Goal: Information Seeking & Learning: Check status

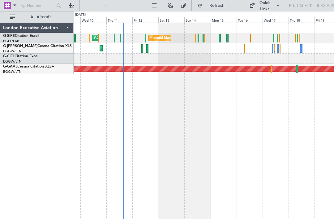
click at [199, 38] on div at bounding box center [199, 38] width 2 height 8
click at [197, 38] on div "Planned Maint [GEOGRAPHIC_DATA] ([GEOGRAPHIC_DATA]) AOG Maint [PERSON_NAME]" at bounding box center [204, 38] width 260 height 10
click at [199, 38] on div at bounding box center [199, 38] width 2 height 8
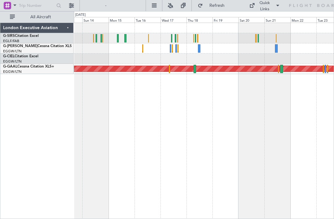
click at [201, 45] on div at bounding box center [204, 48] width 260 height 10
click at [198, 50] on div at bounding box center [199, 48] width 2 height 8
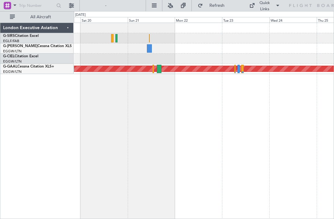
click at [237, 67] on div "Planned Maint Dusseldorf" at bounding box center [112, 69] width 597 height 6
click at [161, 66] on div at bounding box center [159, 69] width 5 height 8
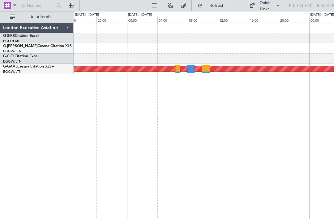
click at [193, 68] on div at bounding box center [191, 69] width 7 height 8
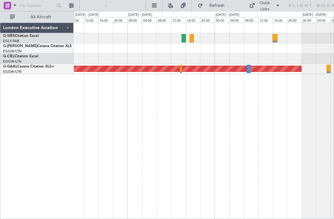
click at [237, 72] on div "Planned Maint Dusseldorf" at bounding box center [204, 69] width 260 height 10
click at [250, 67] on div at bounding box center [248, 69] width 3 height 8
click at [249, 67] on div at bounding box center [248, 69] width 3 height 8
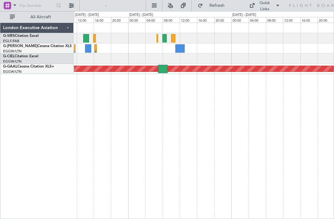
click at [164, 43] on div at bounding box center [204, 38] width 260 height 10
click at [167, 38] on div at bounding box center [165, 38] width 4 height 8
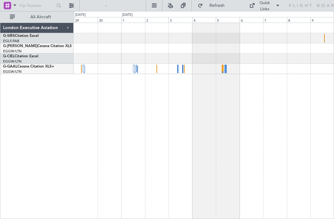
click at [146, 106] on div "Planned Maint Dusseldorf" at bounding box center [204, 121] width 260 height 196
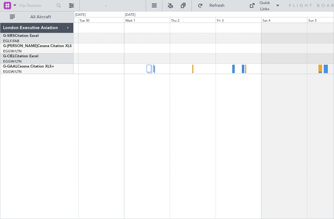
click at [152, 67] on div at bounding box center [150, 69] width 5 height 7
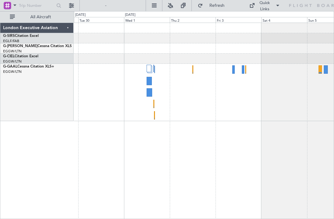
click at [149, 80] on div at bounding box center [149, 81] width 5 height 8
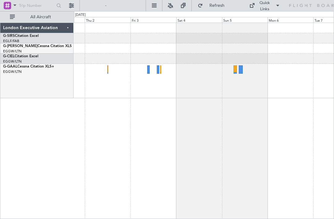
click at [242, 70] on div at bounding box center [241, 69] width 4 height 8
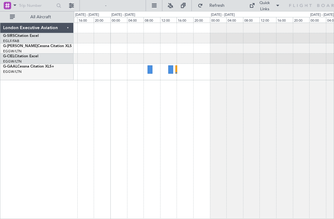
click at [171, 68] on div at bounding box center [170, 69] width 5 height 8
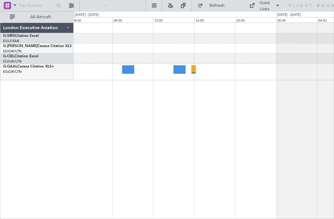
click at [193, 72] on div at bounding box center [194, 69] width 4 height 8
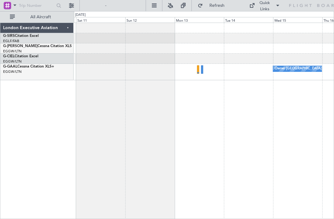
click at [285, 66] on div "Owner [GEOGRAPHIC_DATA] ([GEOGRAPHIC_DATA])" at bounding box center [317, 68] width 85 height 9
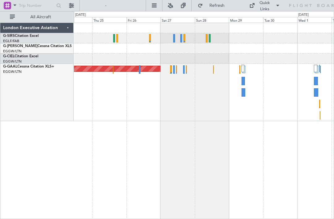
click at [174, 69] on div at bounding box center [174, 69] width 2 height 8
click at [174, 39] on div at bounding box center [174, 38] width 2 height 8
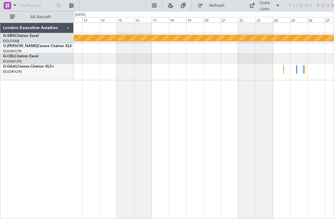
click at [165, 115] on div "Planned Maint Bournemouth Planned Maint [GEOGRAPHIC_DATA]" at bounding box center [204, 121] width 260 height 196
click at [299, 70] on div at bounding box center [204, 72] width 260 height 16
click at [297, 69] on div at bounding box center [297, 69] width 1 height 8
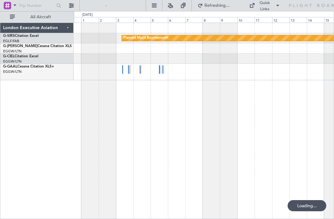
click at [162, 71] on div at bounding box center [204, 72] width 260 height 16
click at [160, 70] on div at bounding box center [159, 69] width 1 height 8
click at [122, 68] on div at bounding box center [204, 72] width 260 height 16
click at [122, 69] on div at bounding box center [204, 72] width 260 height 16
click at [126, 67] on div at bounding box center [204, 72] width 260 height 16
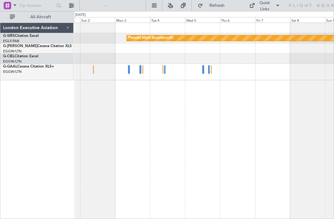
click at [131, 71] on div at bounding box center [204, 72] width 260 height 16
click at [129, 69] on div at bounding box center [129, 69] width 2 height 8
